Goal: Information Seeking & Learning: Learn about a topic

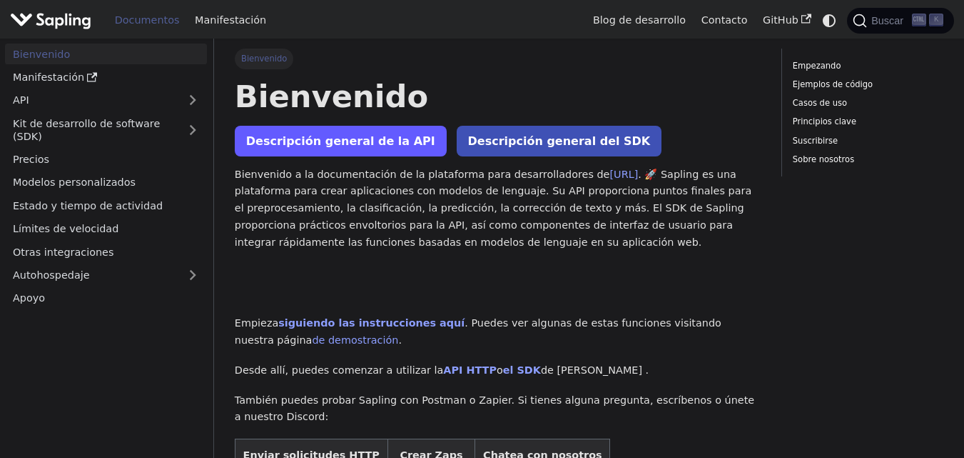
click at [368, 149] on link "Descripción general de la API" at bounding box center [341, 141] width 212 height 31
